Goal: Check status: Check status

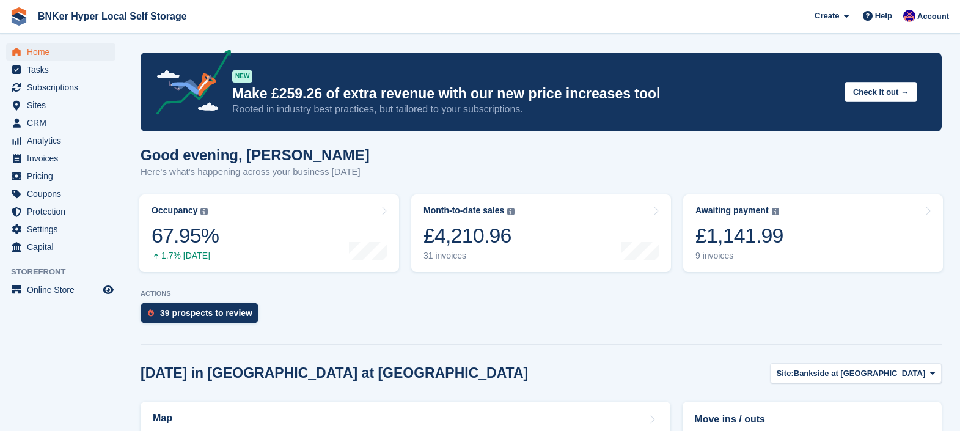
scroll to position [152, 0]
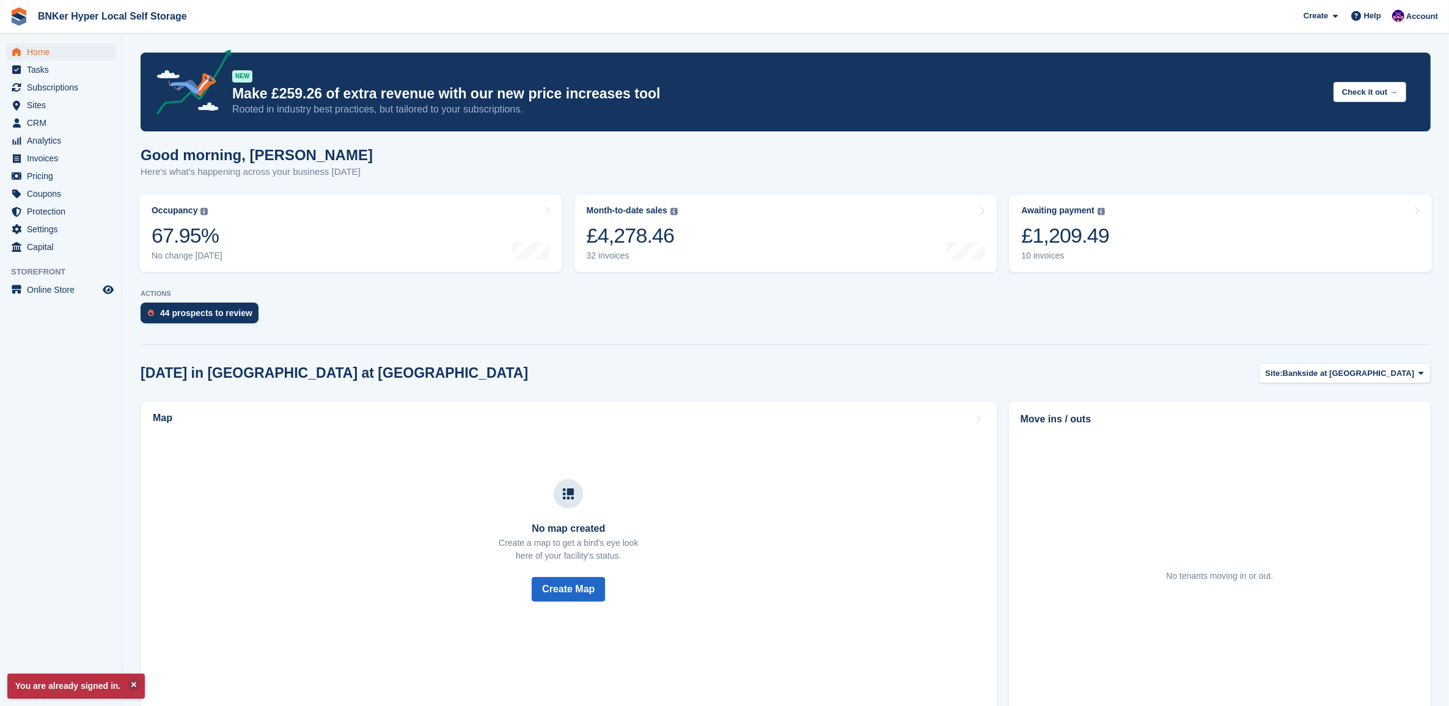
click at [1190, 222] on link "Awaiting payment The total outstanding balance on all open invoices. £1,209.49 …" at bounding box center [1220, 233] width 423 height 78
